Goal: Book appointment/travel/reservation

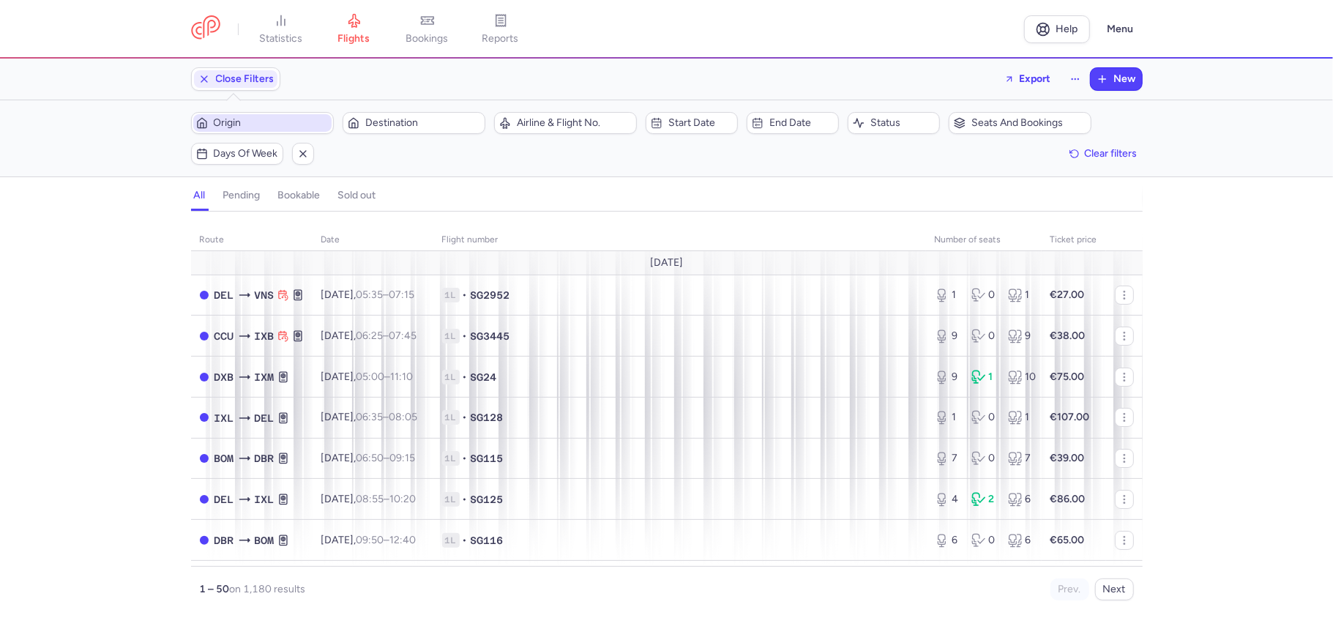
click at [253, 122] on span "Origin" at bounding box center [271, 123] width 115 height 12
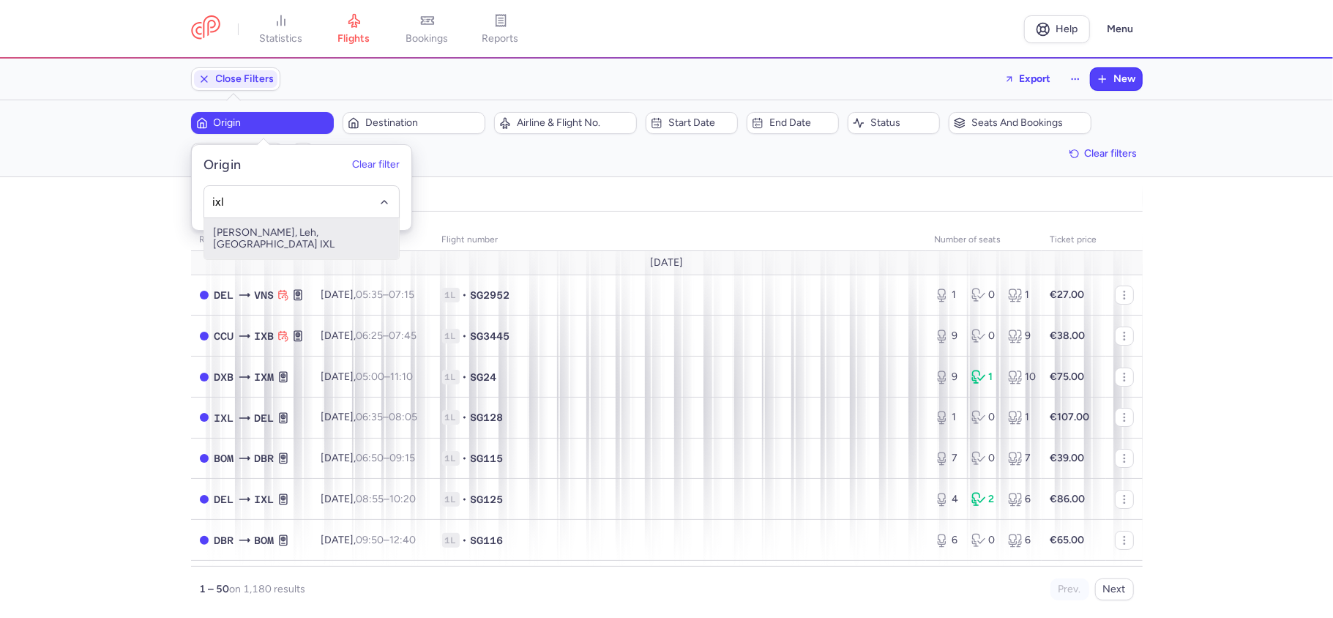
click at [326, 234] on span "[PERSON_NAME], Leh, [GEOGRAPHIC_DATA] IXL" at bounding box center [301, 238] width 195 height 41
type input "ixl"
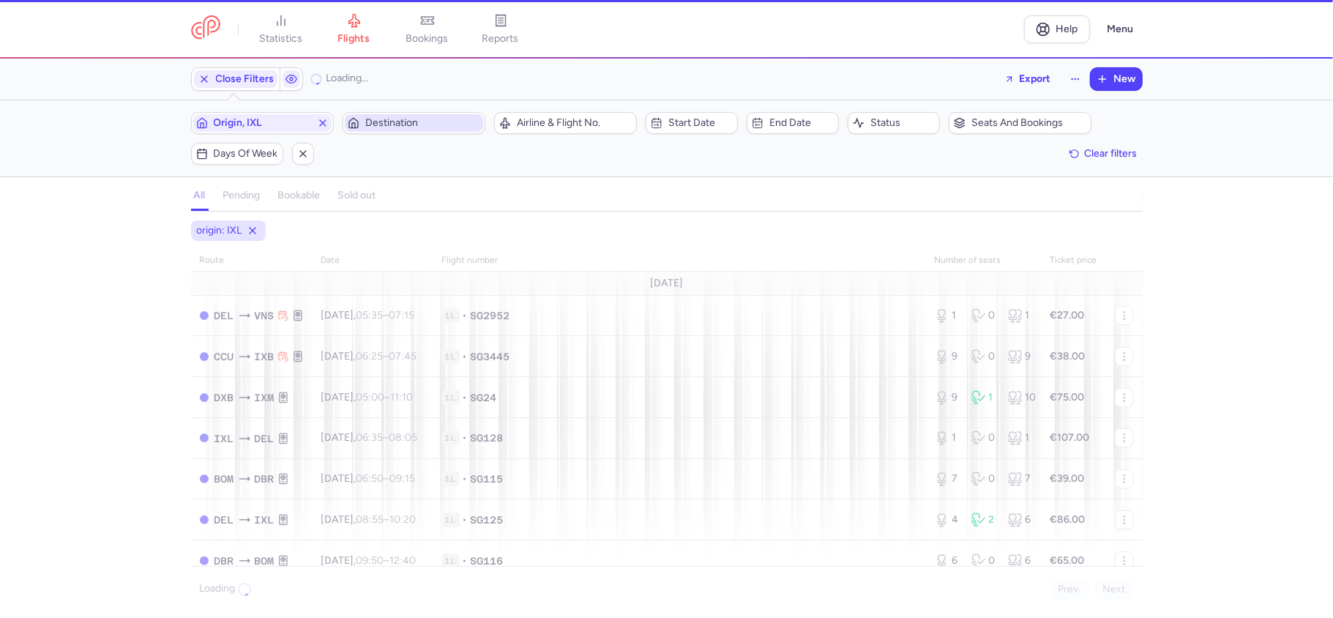
click at [411, 127] on span "Destination" at bounding box center [422, 123] width 115 height 12
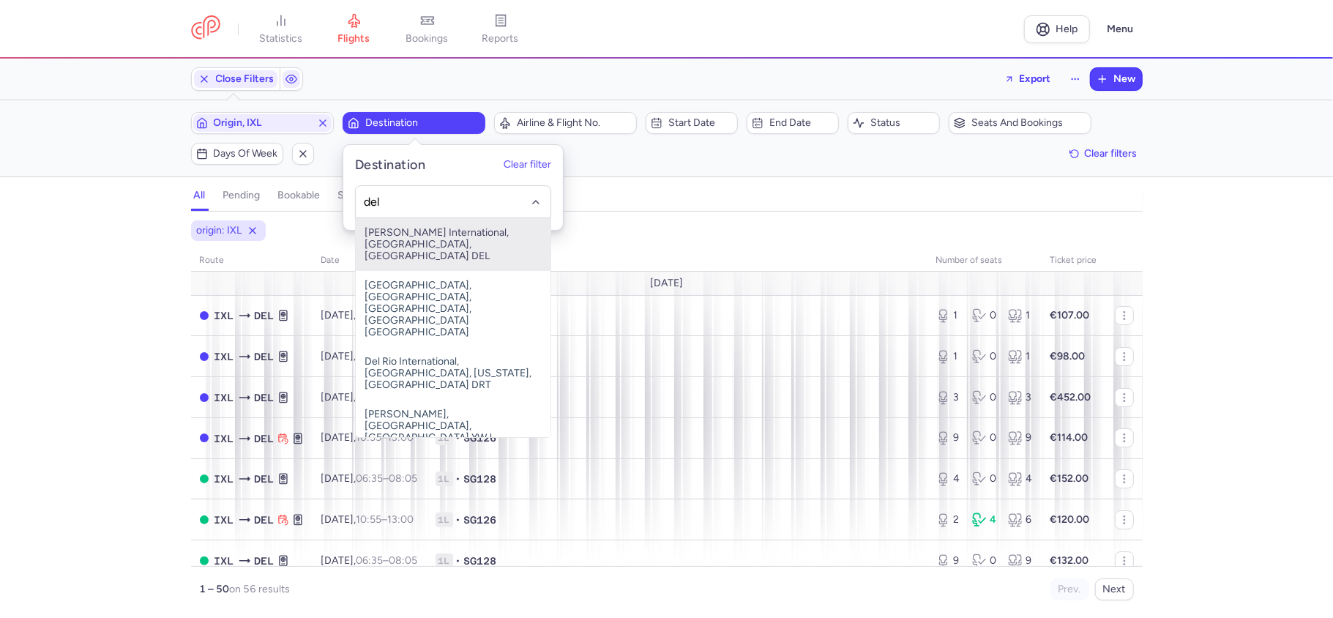
click at [455, 233] on span "[PERSON_NAME] International, [GEOGRAPHIC_DATA], [GEOGRAPHIC_DATA] DEL" at bounding box center [453, 244] width 195 height 53
type input "del"
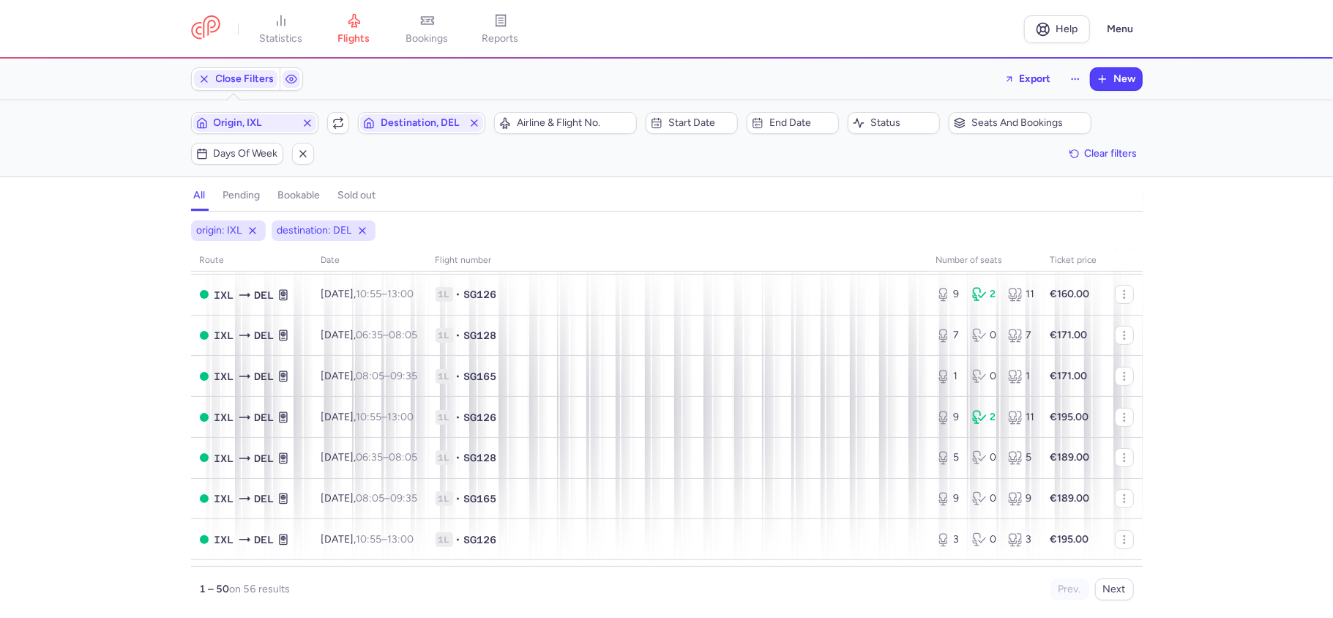
scroll to position [488, 0]
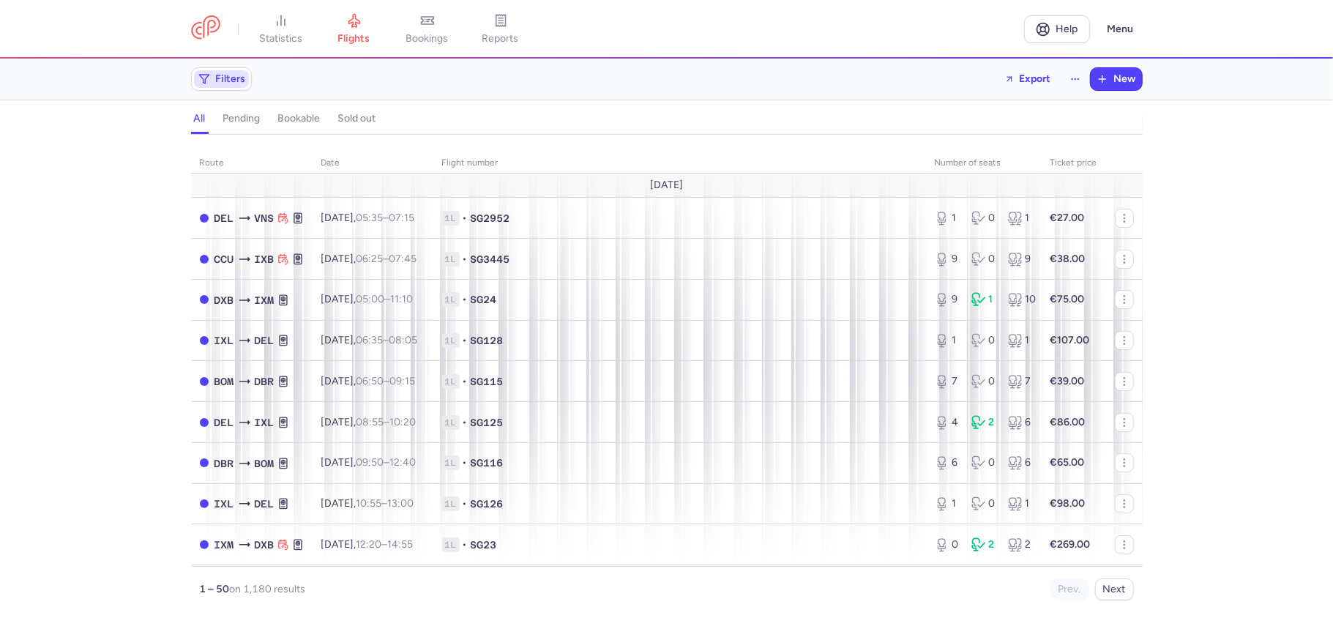
click at [240, 80] on span "Filters" at bounding box center [231, 79] width 30 height 12
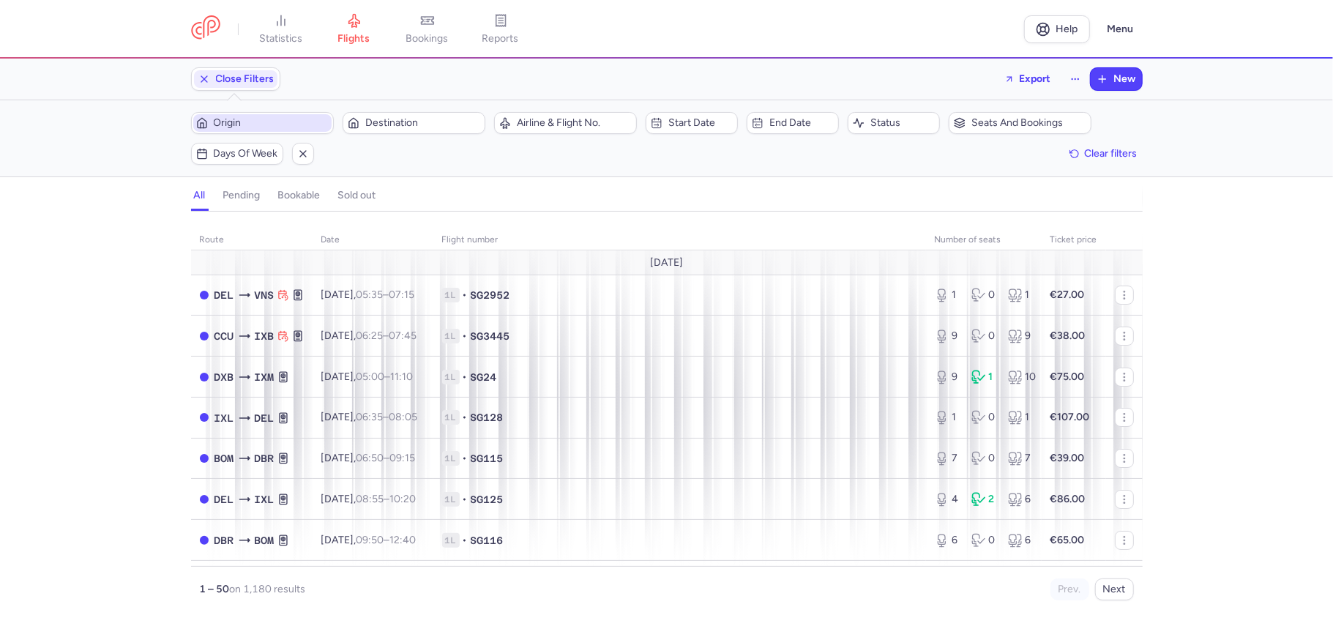
click at [308, 120] on span "Origin" at bounding box center [271, 123] width 115 height 12
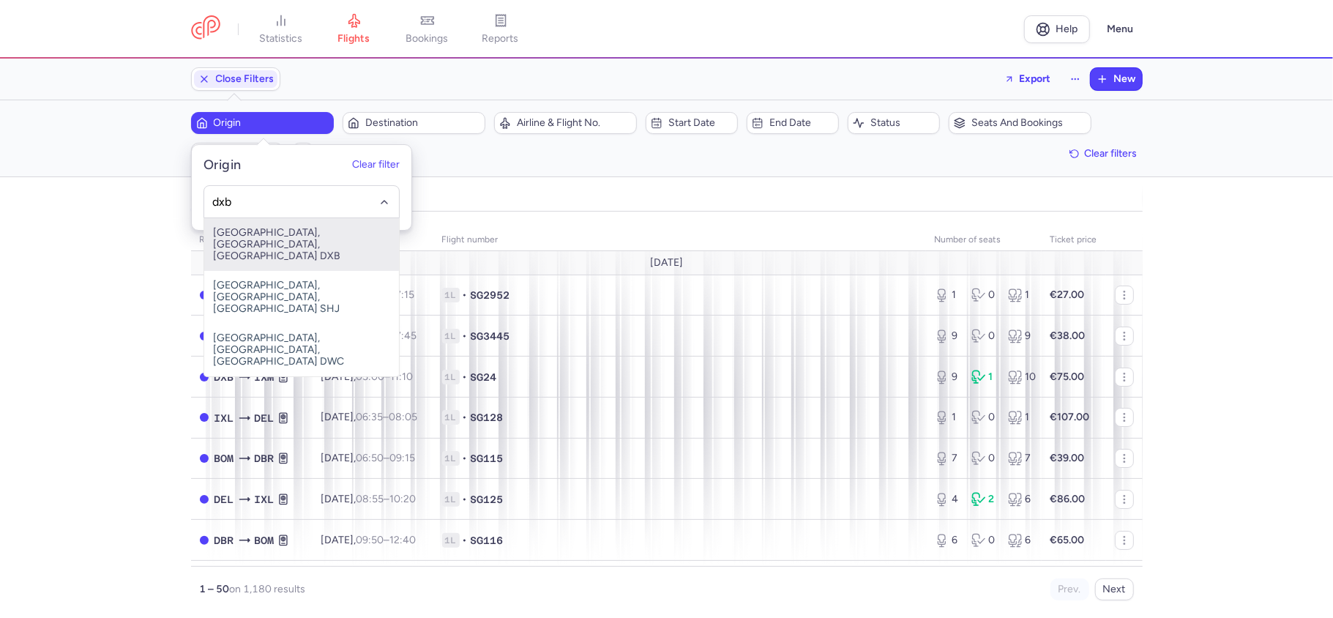
drag, startPoint x: 269, startPoint y: 223, endPoint x: 299, endPoint y: 212, distance: 31.0
click at [270, 223] on span "Dubai, Dubai, United Arab Emirates DXB" at bounding box center [301, 244] width 195 height 53
type input "dxb"
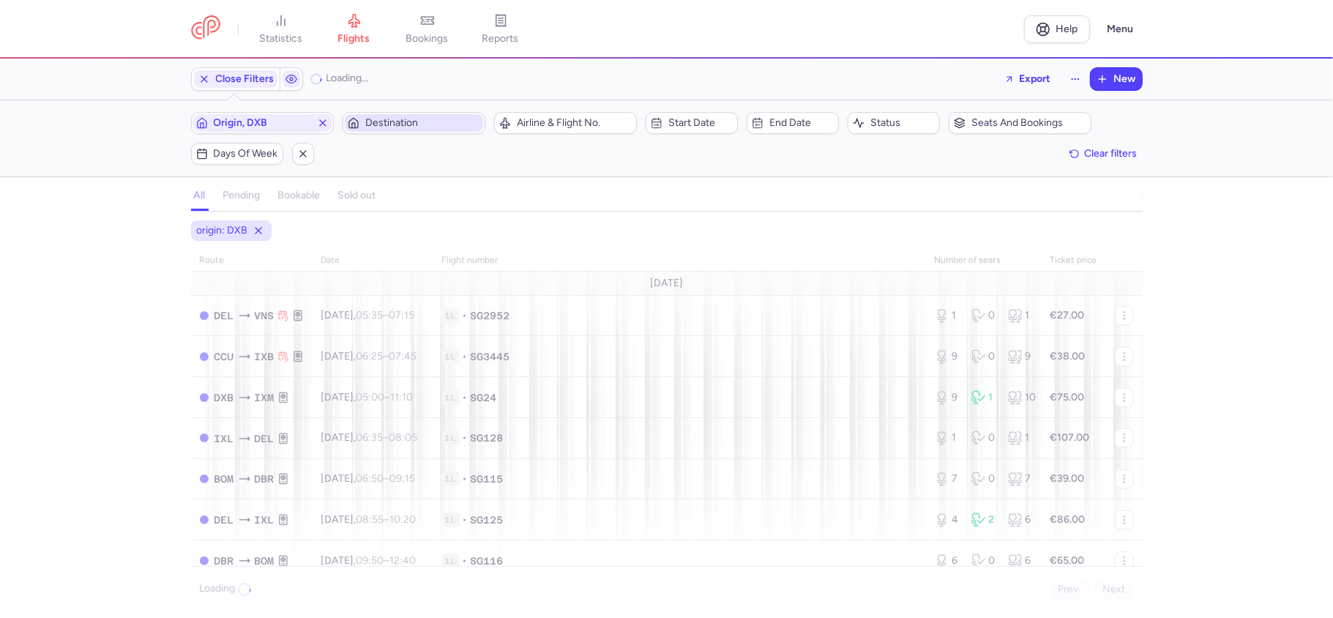
click at [393, 130] on span "Destination" at bounding box center [414, 123] width 138 height 18
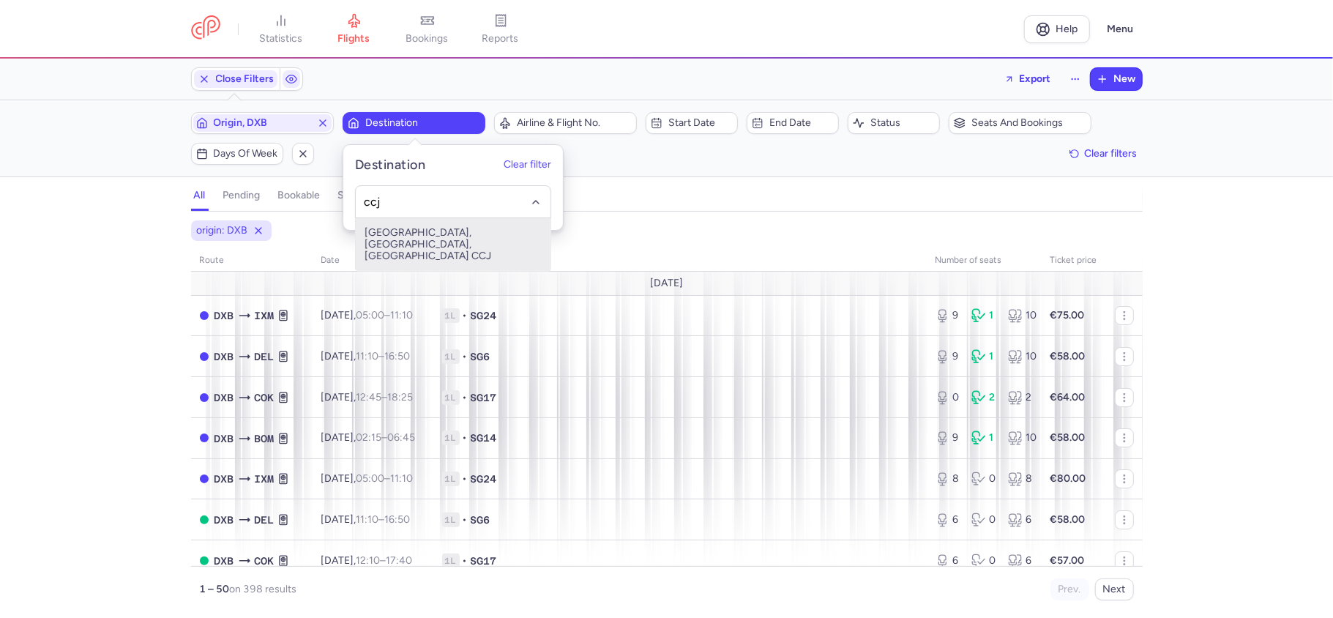
click at [417, 240] on span "Kozhikode Airport, Kozhikode, India CCJ" at bounding box center [453, 244] width 195 height 53
type input "ccj"
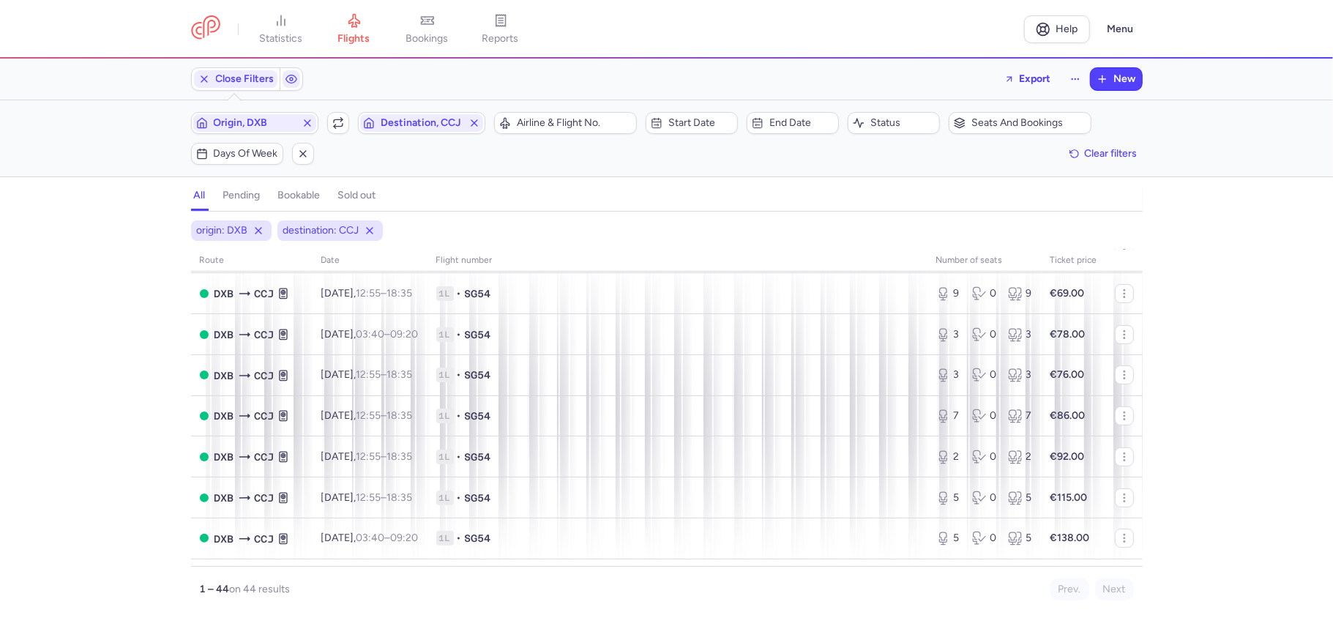
scroll to position [390, 0]
